Goal: Information Seeking & Learning: Learn about a topic

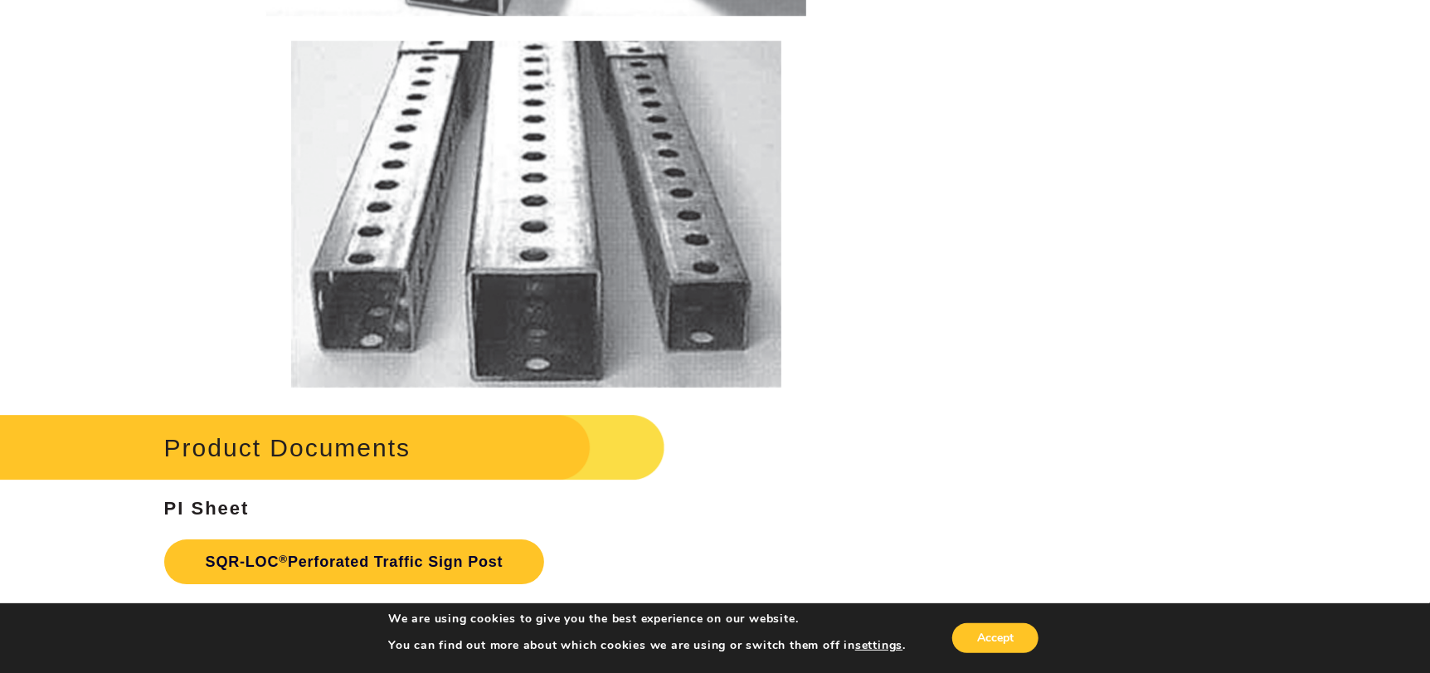
scroll to position [3069, 0]
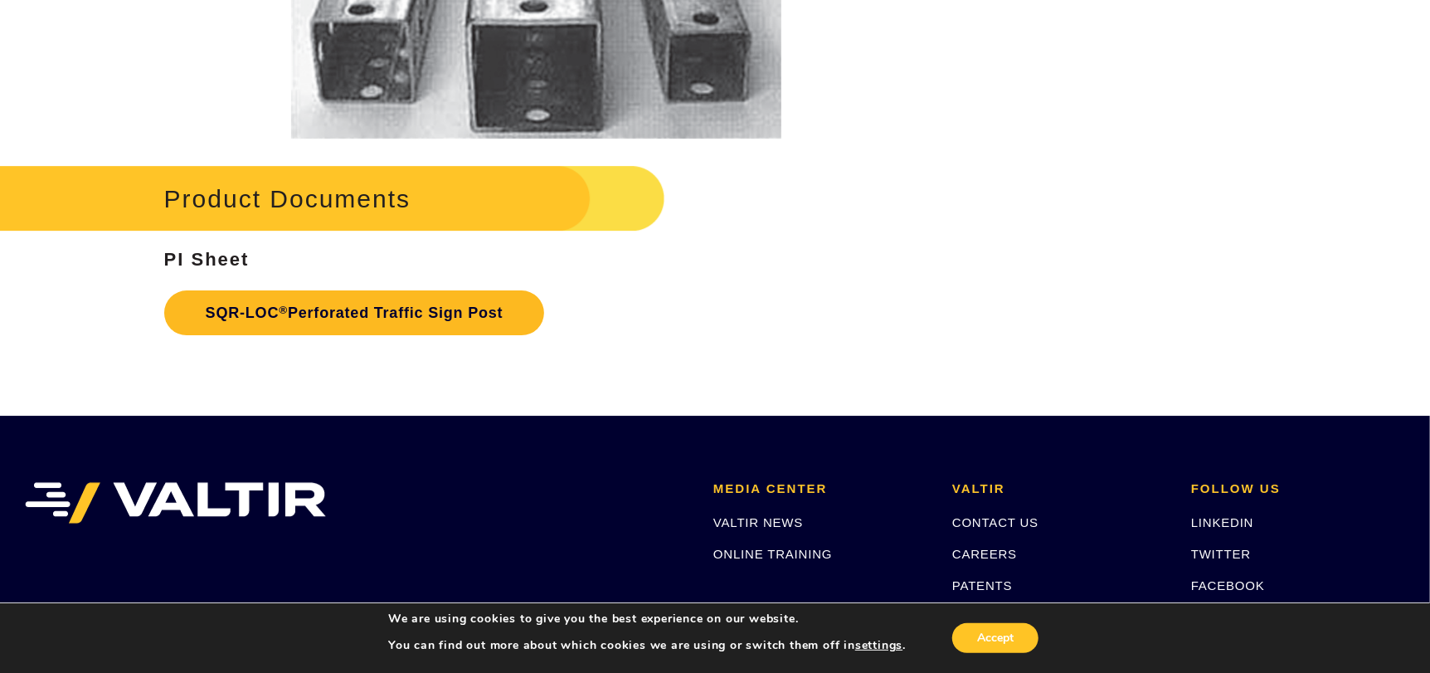
click at [363, 313] on link "SQR-LOC ® Perforated Traffic Sign Post" at bounding box center [354, 312] width 381 height 45
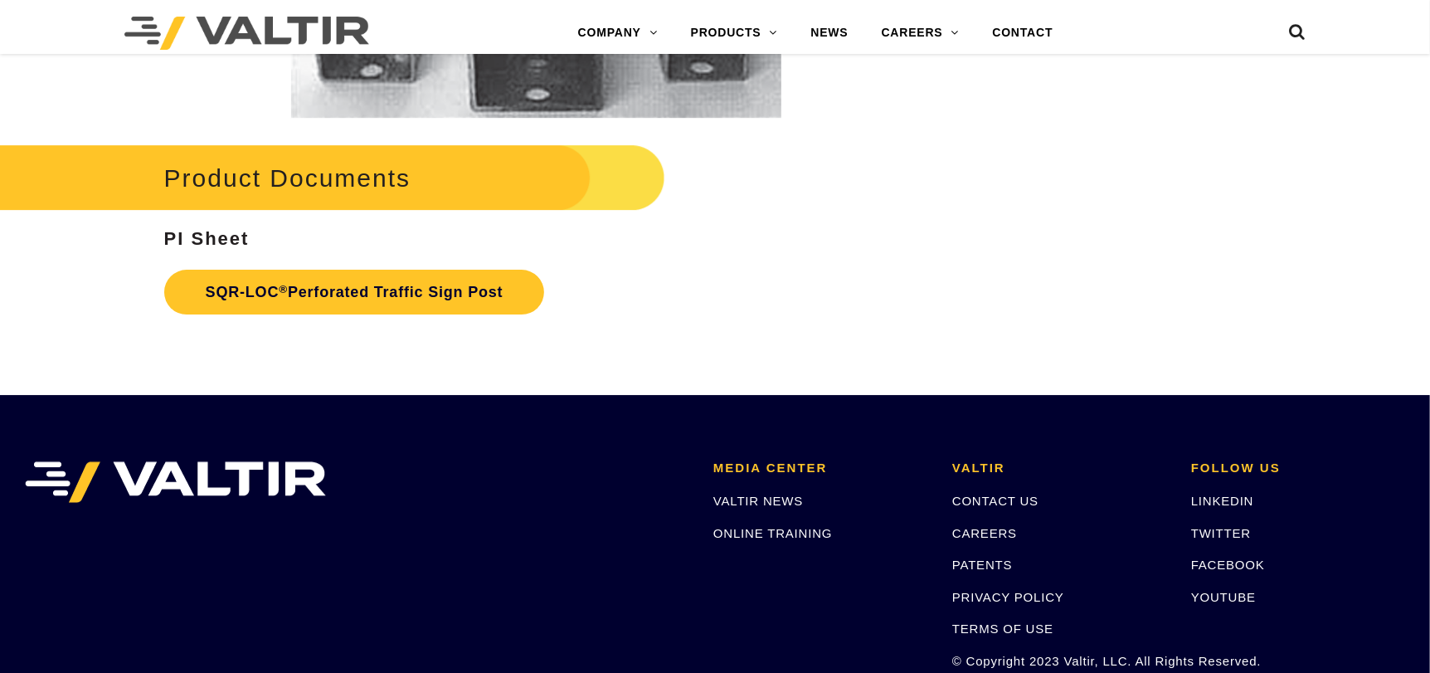
scroll to position [3069, 0]
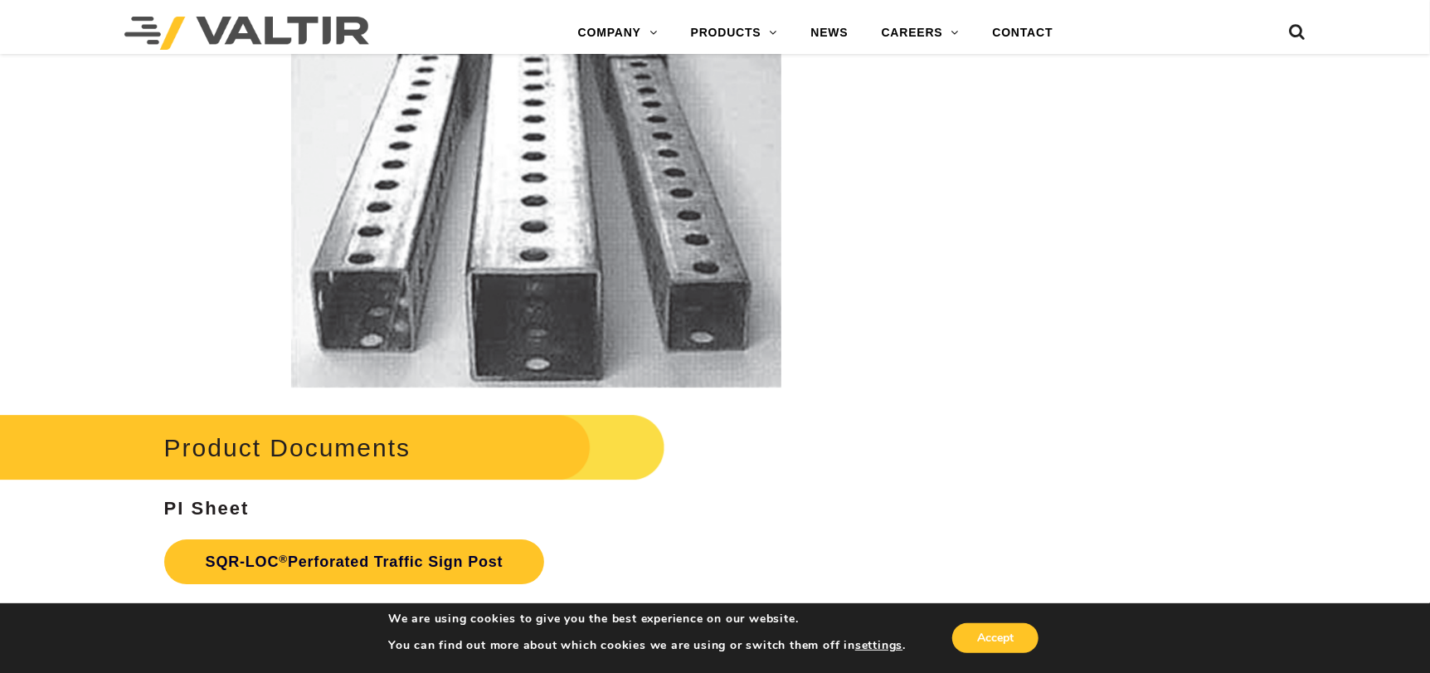
scroll to position [3069, 0]
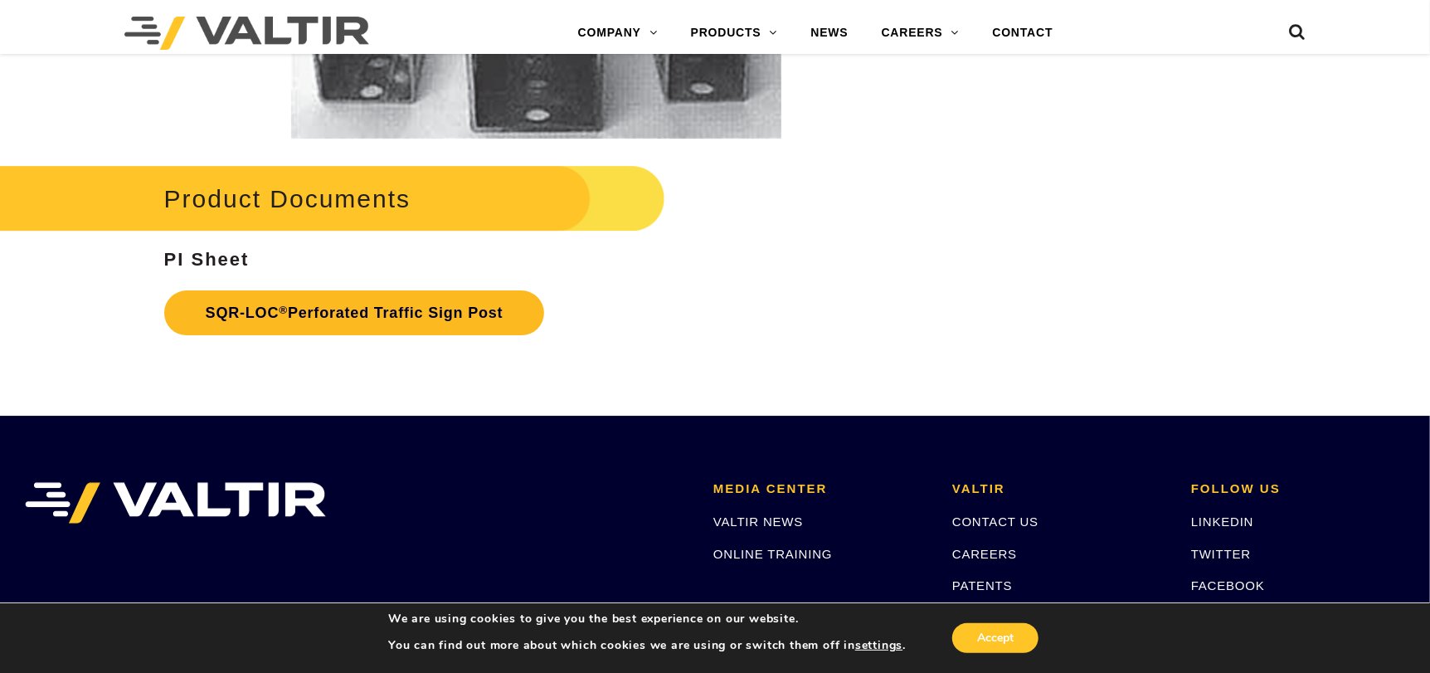
click at [342, 305] on link "SQR-LOC ® Perforated Traffic Sign Post" at bounding box center [354, 312] width 381 height 45
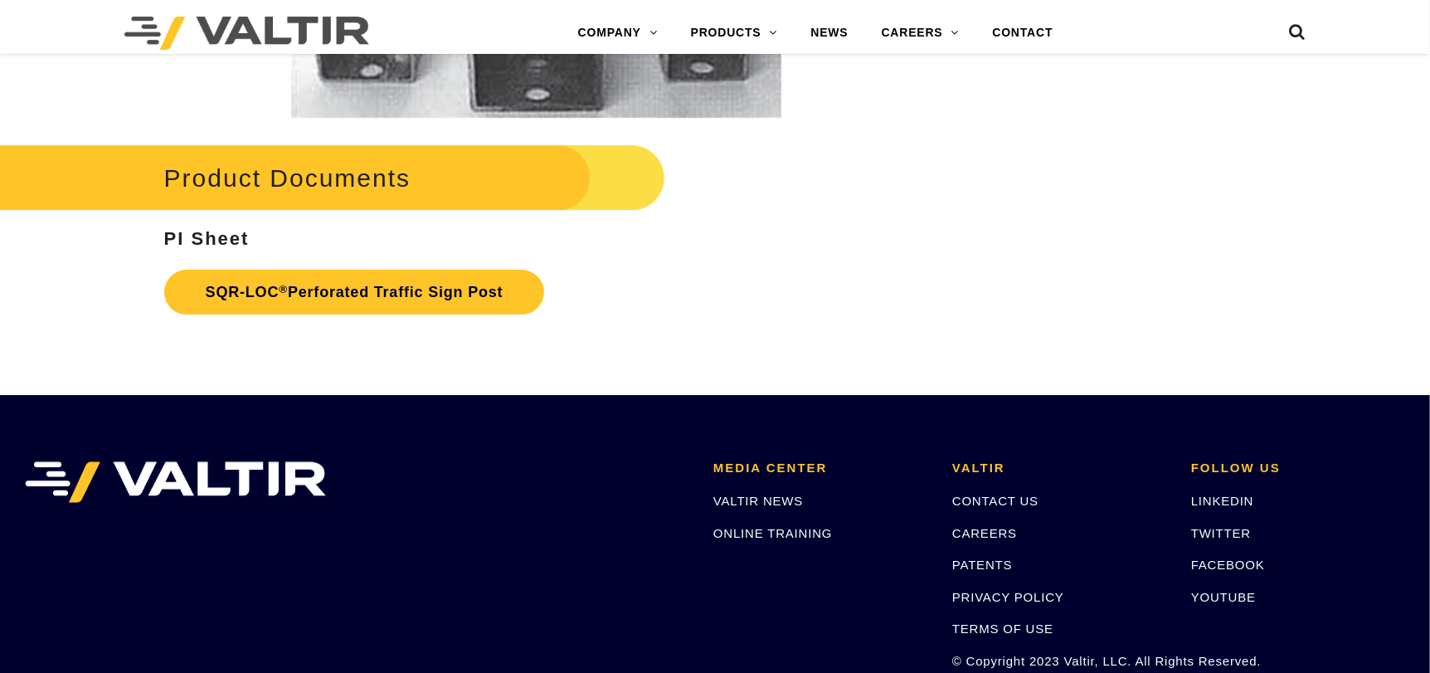
scroll to position [3069, 0]
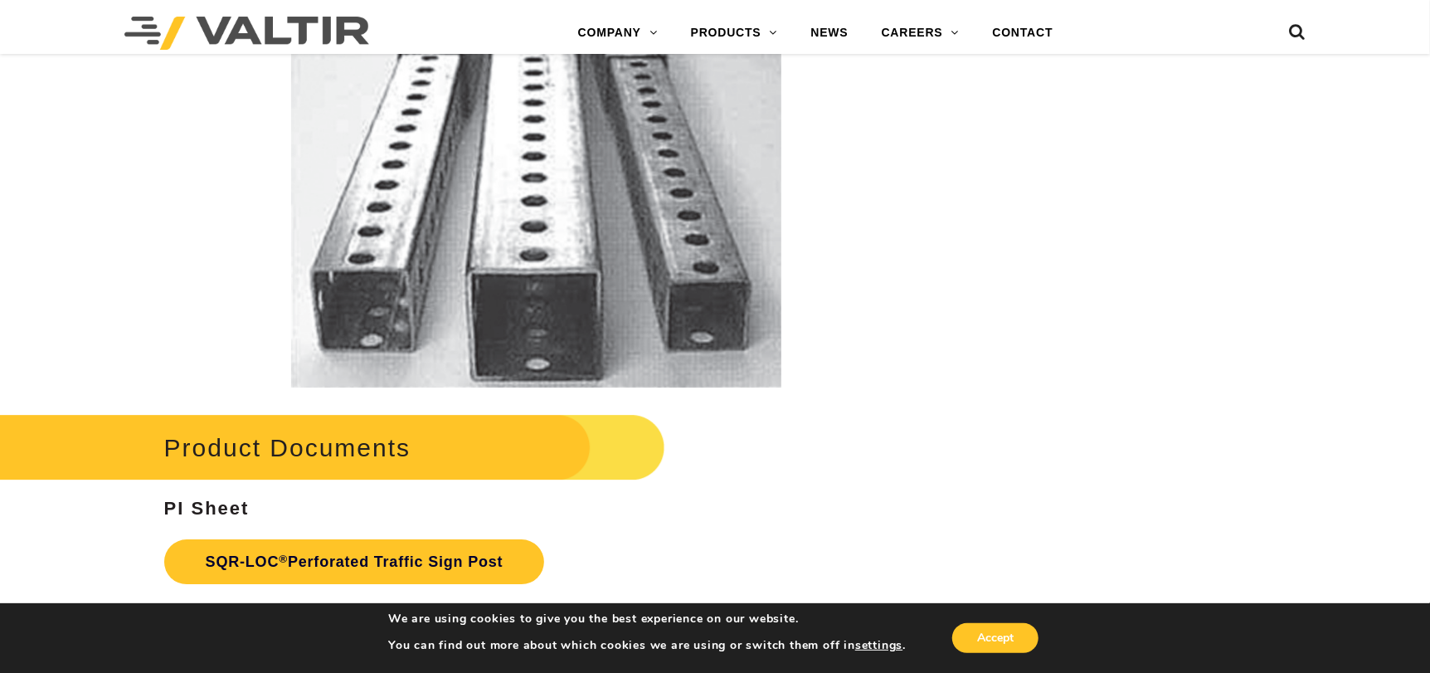
scroll to position [2904, 0]
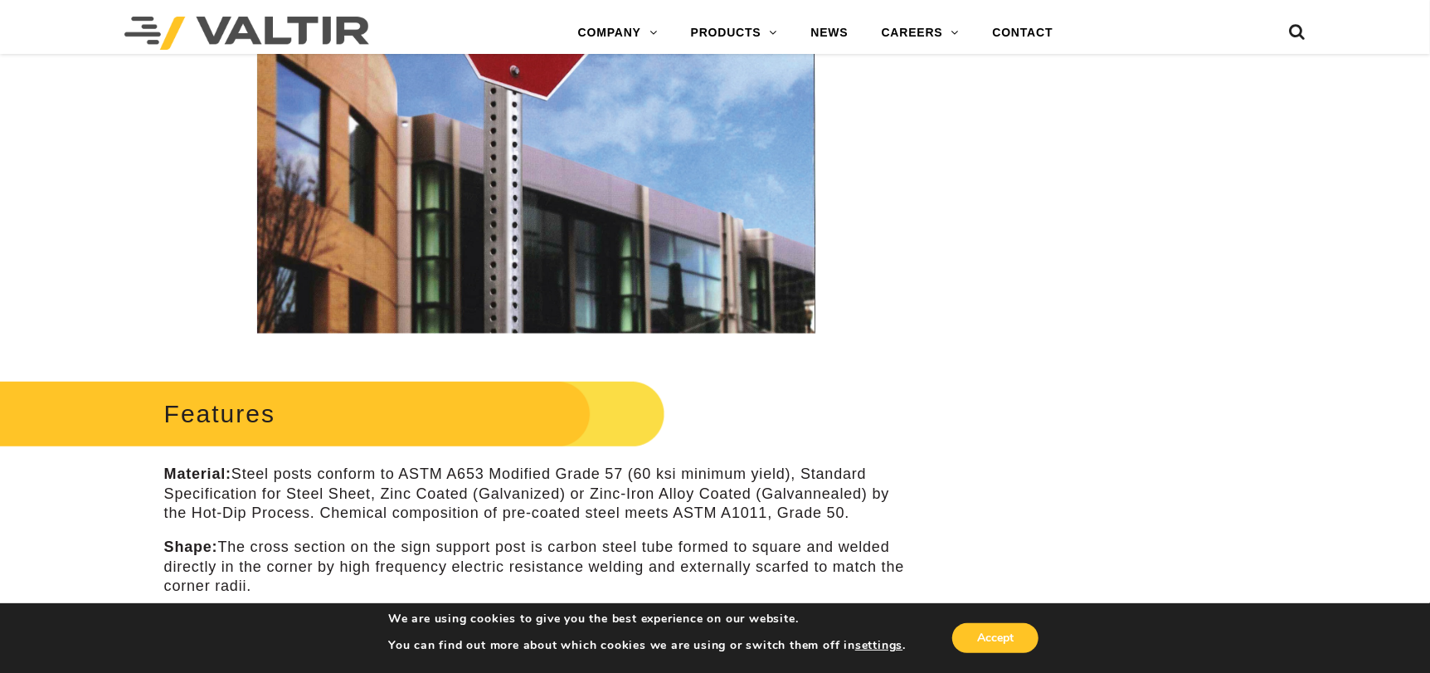
scroll to position [166, 0]
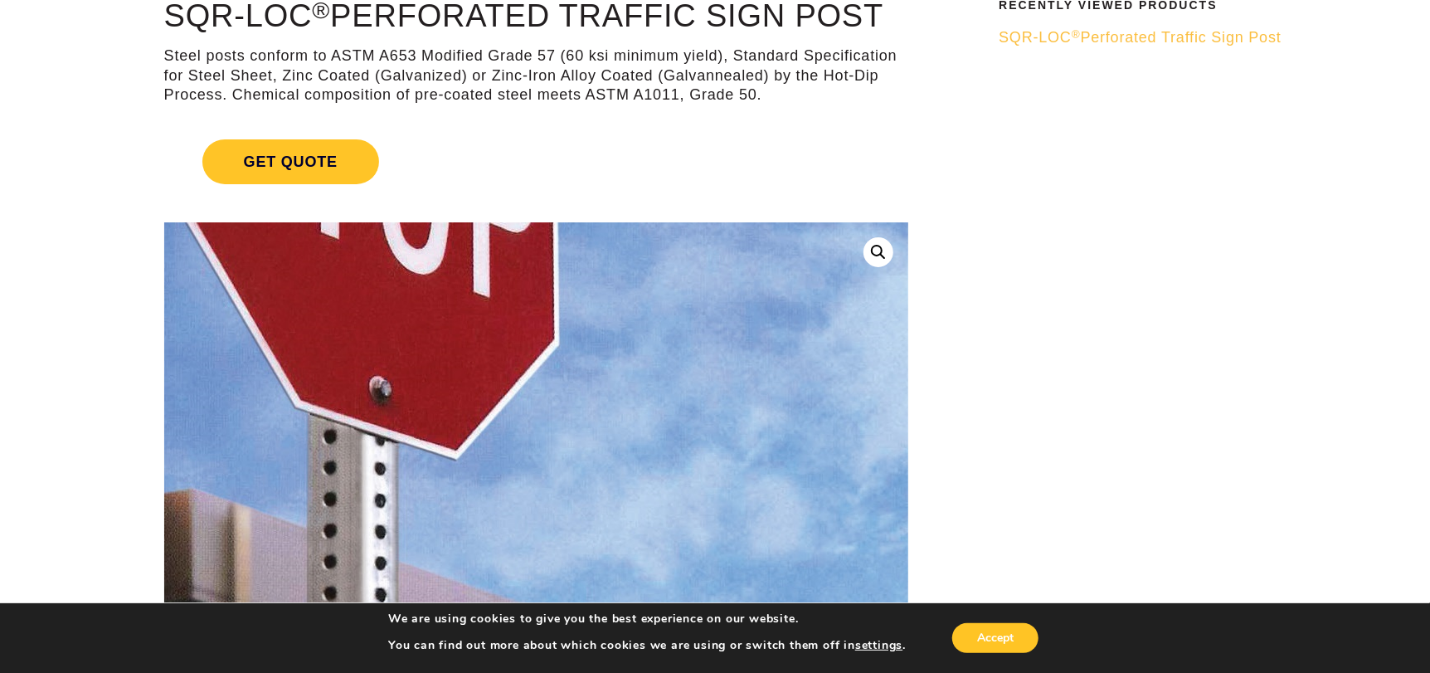
scroll to position [332, 0]
